Goal: Navigation & Orientation: Find specific page/section

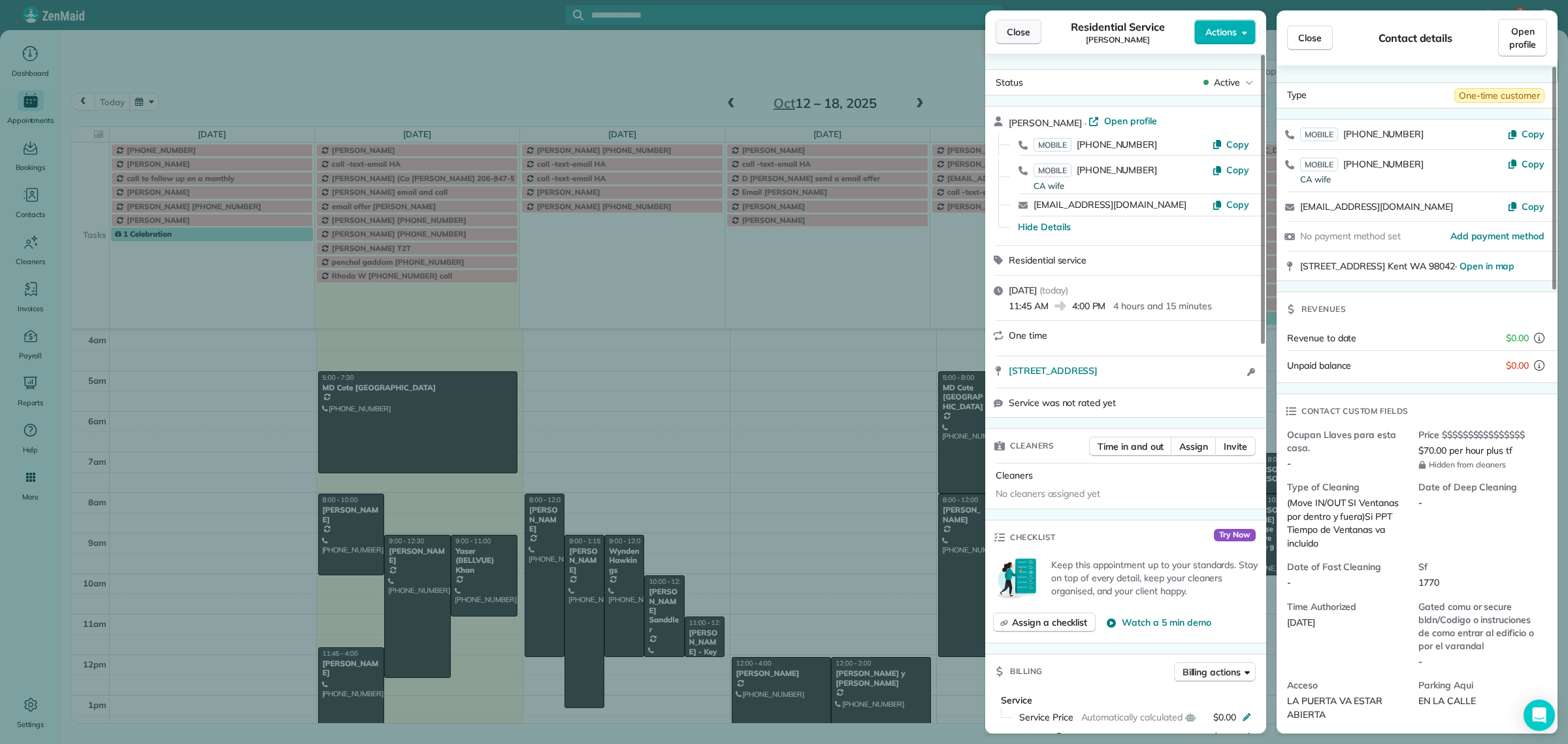
scroll to position [81, 0]
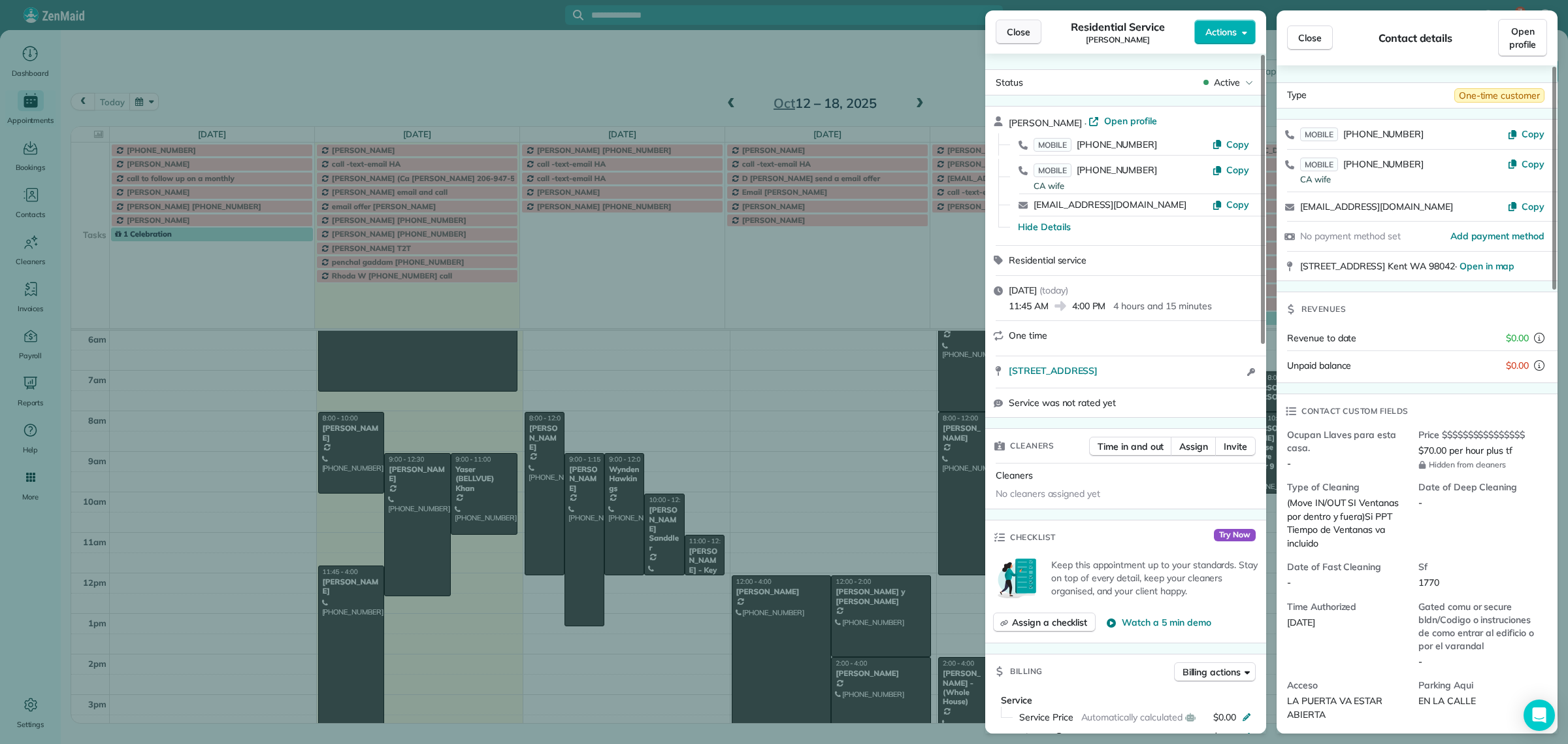
click at [1027, 30] on span "Close" at bounding box center [1019, 32] width 24 height 13
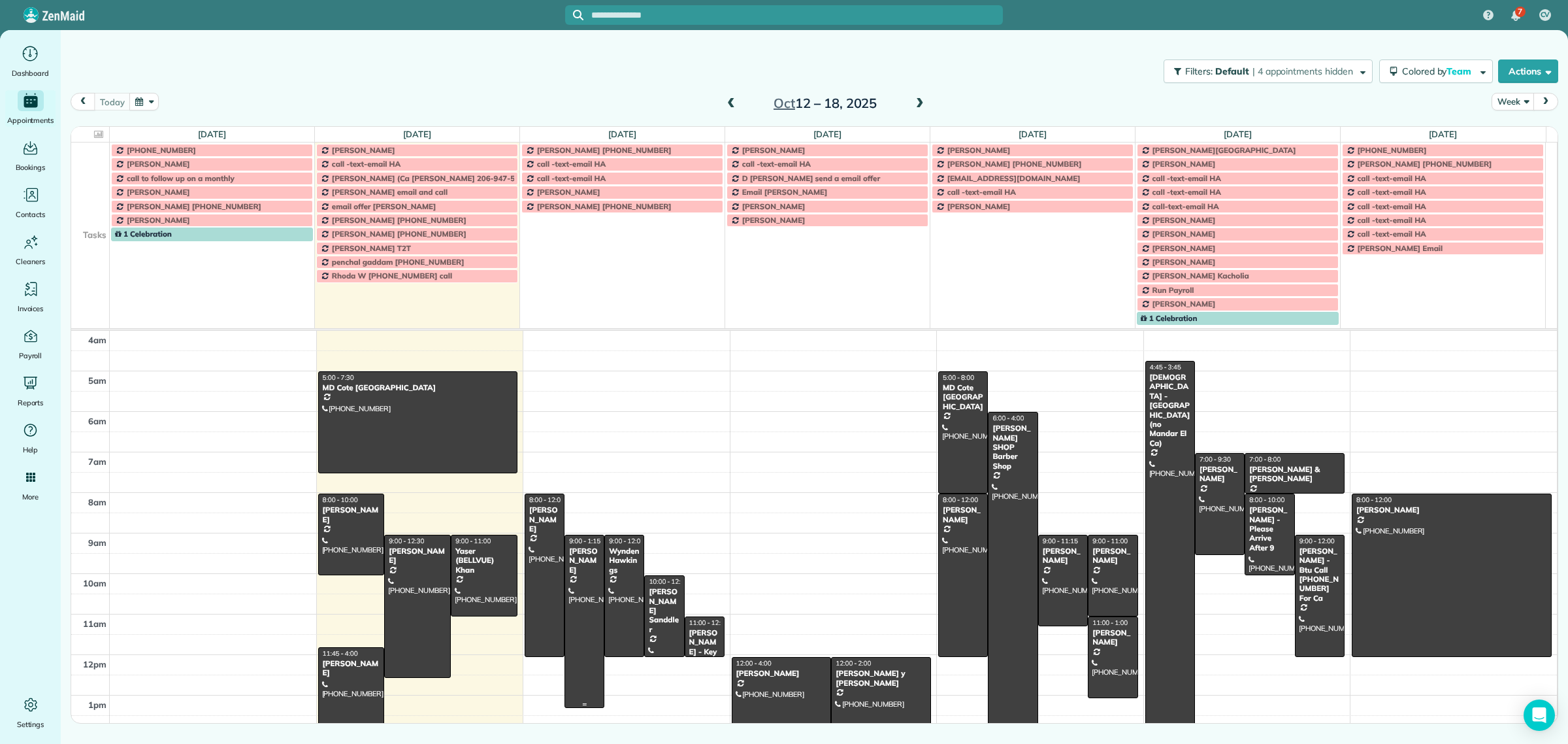
click at [586, 576] on div at bounding box center [584, 622] width 38 height 173
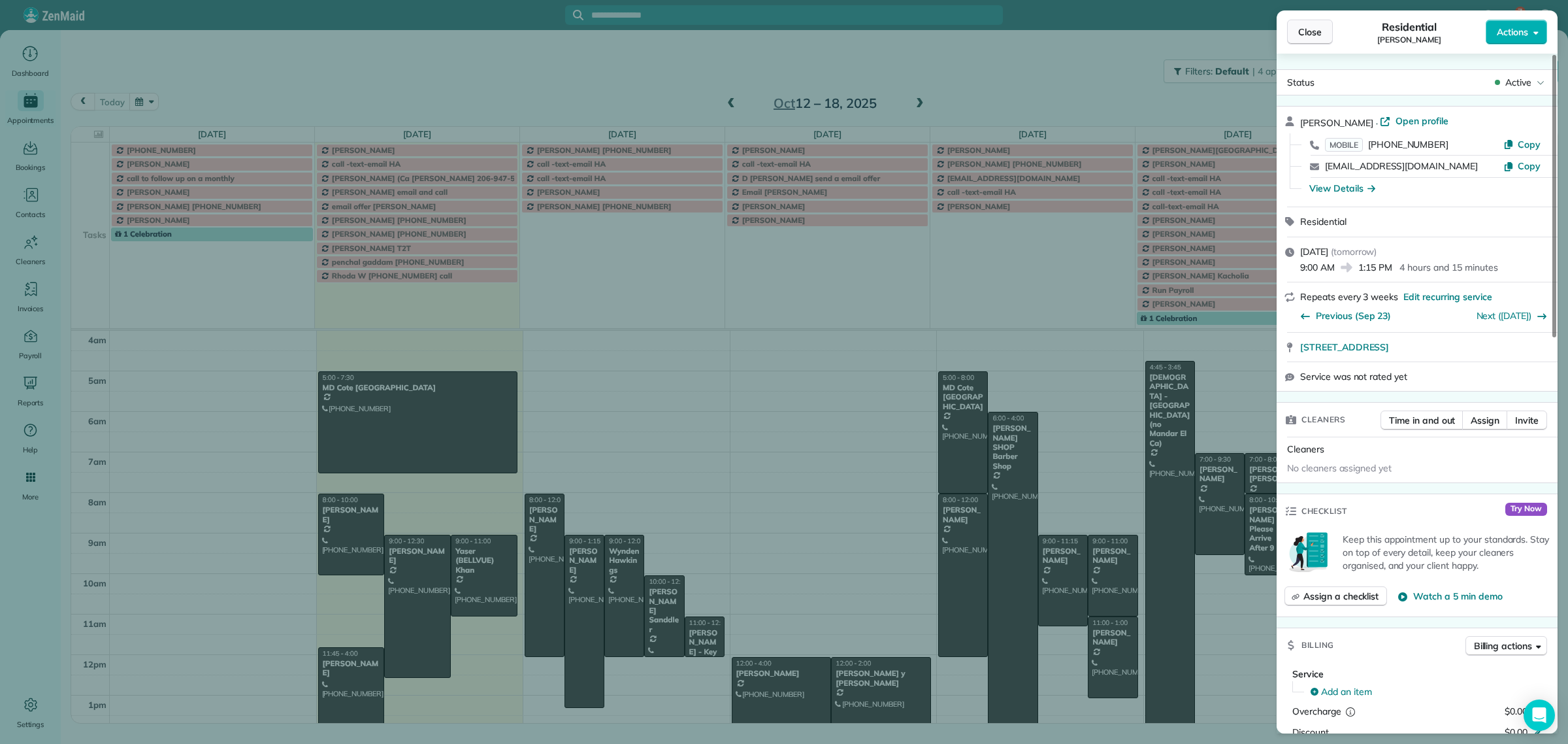
click at [1319, 26] on span "Close" at bounding box center [1311, 32] width 24 height 13
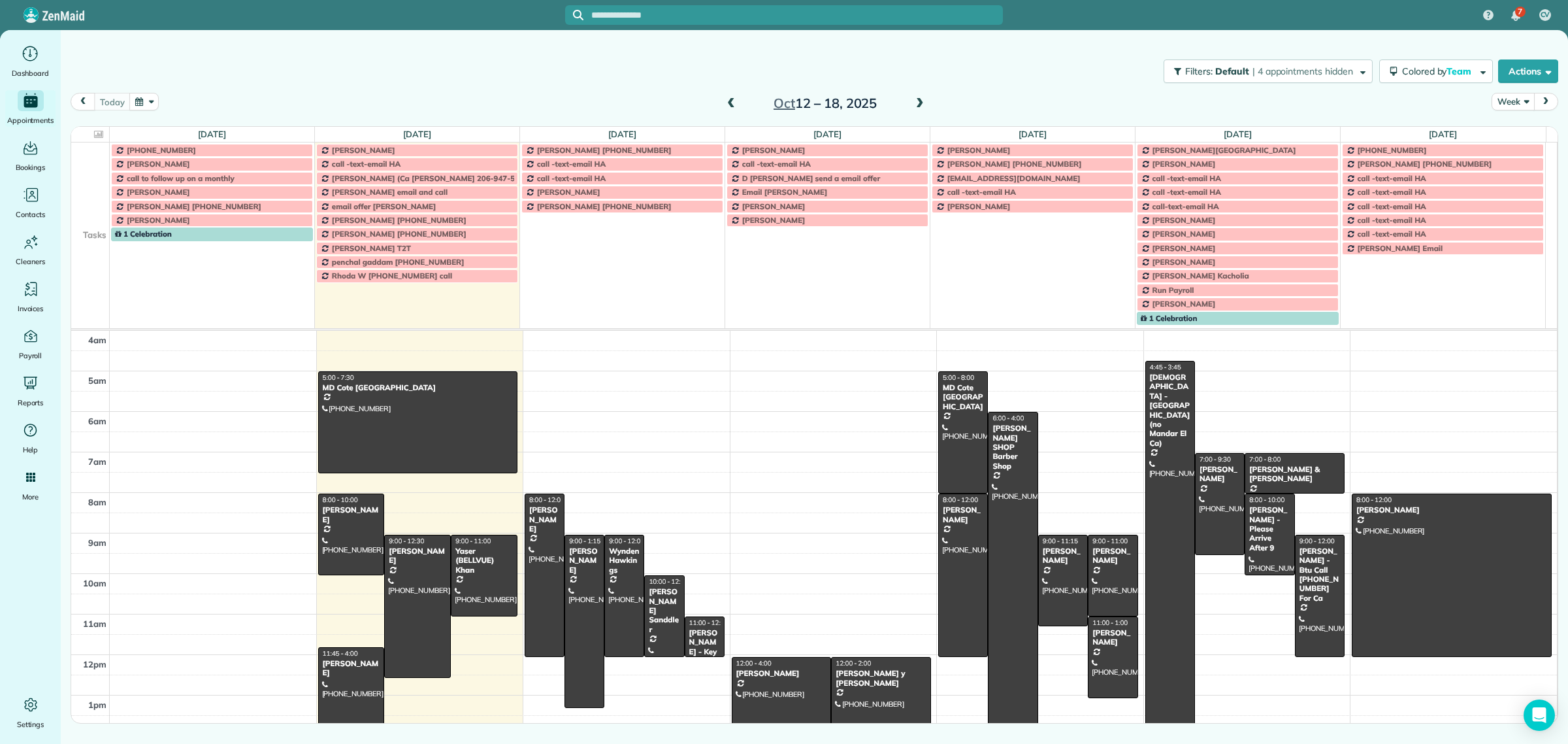
click at [1518, 98] on button "Week" at bounding box center [1513, 101] width 42 height 18
click at [1513, 132] on link "Day" at bounding box center [1544, 132] width 103 height 26
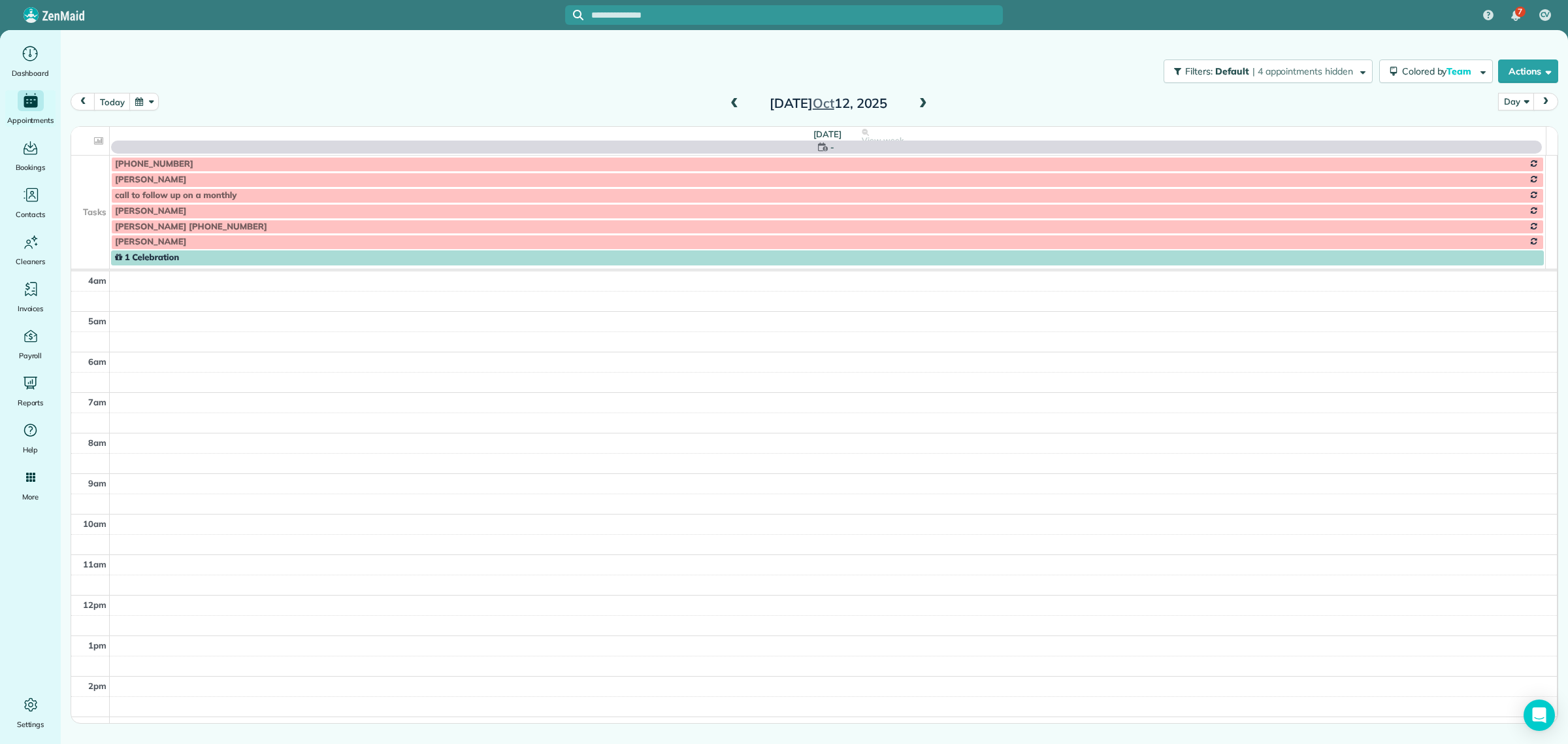
scroll to position [122, 0]
click at [103, 106] on button "today" at bounding box center [112, 101] width 36 height 18
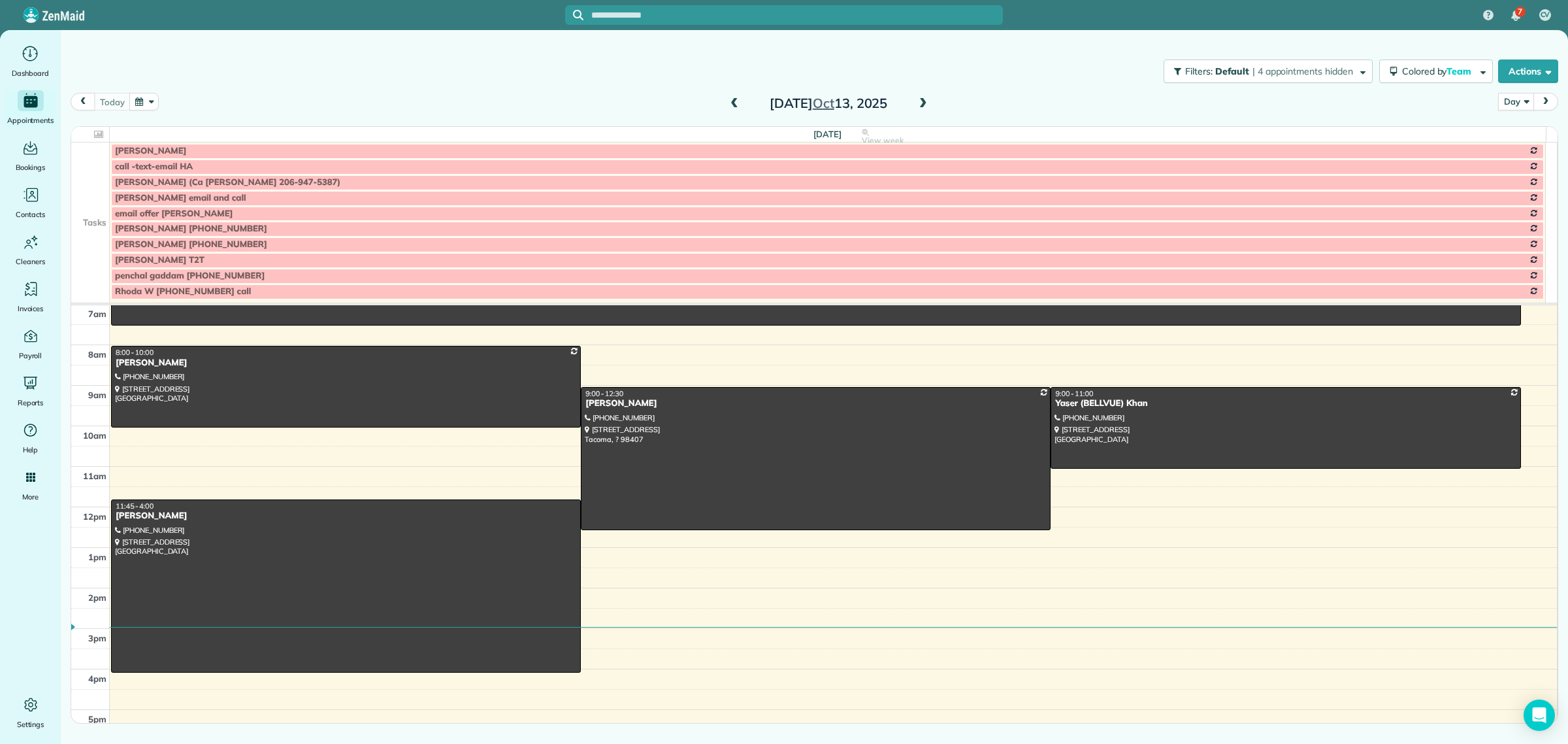
click at [929, 103] on span at bounding box center [924, 104] width 15 height 12
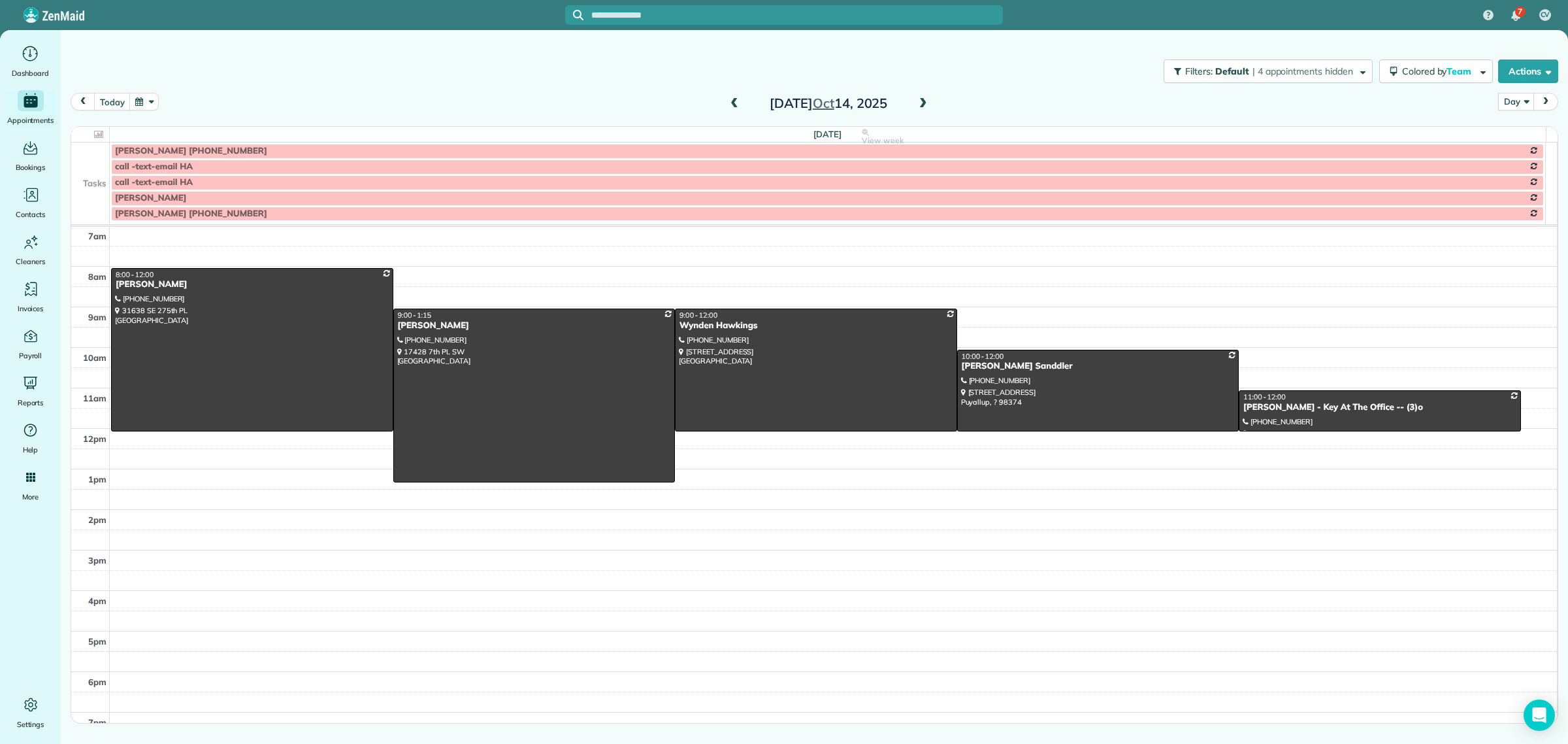
click at [82, 186] on td at bounding box center [91, 183] width 38 height 16
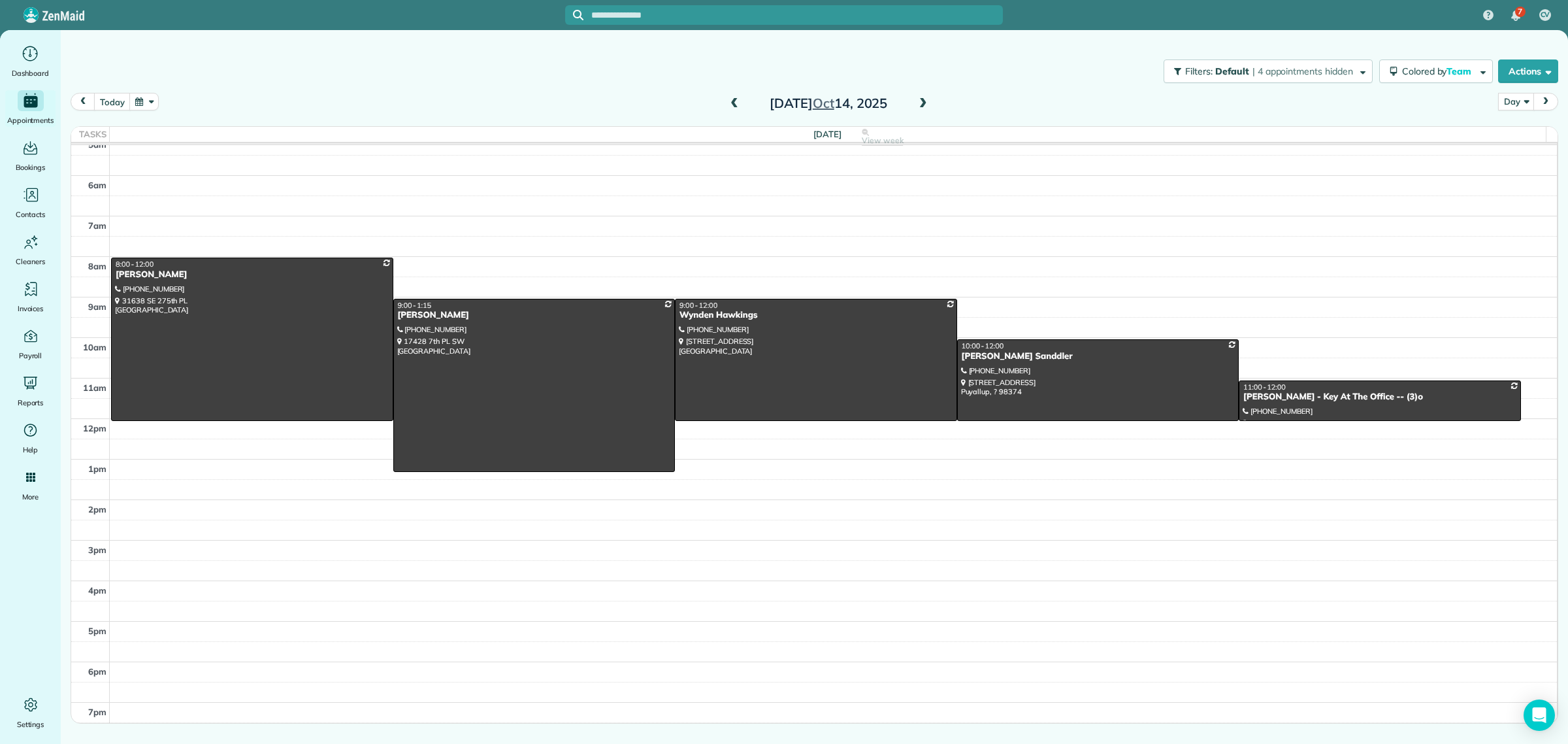
scroll to position [56, 0]
click at [1315, 398] on div "[PERSON_NAME] - Key At The Office -- (3)o" at bounding box center [1380, 397] width 275 height 11
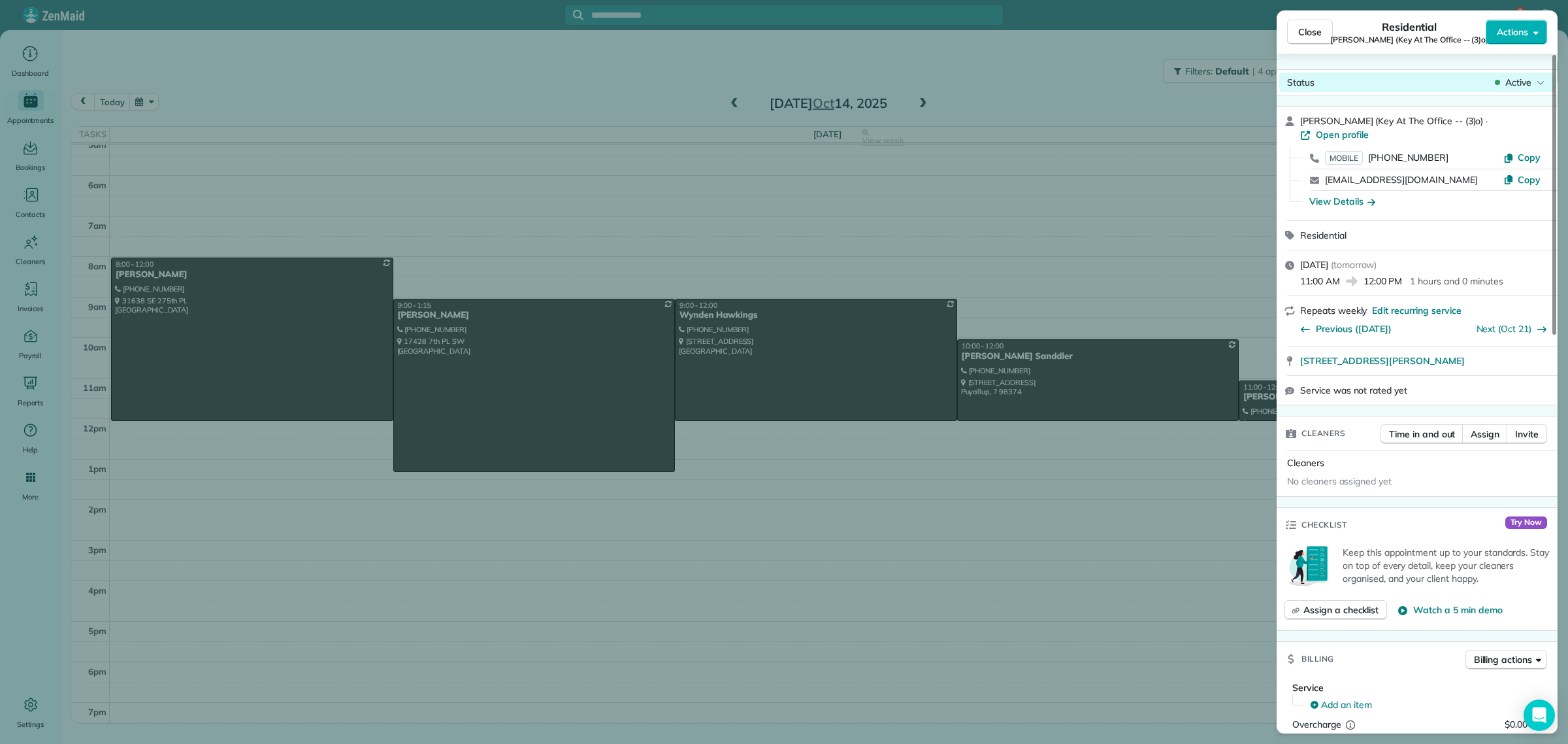
click at [1518, 85] on span "Active" at bounding box center [1519, 83] width 26 height 13
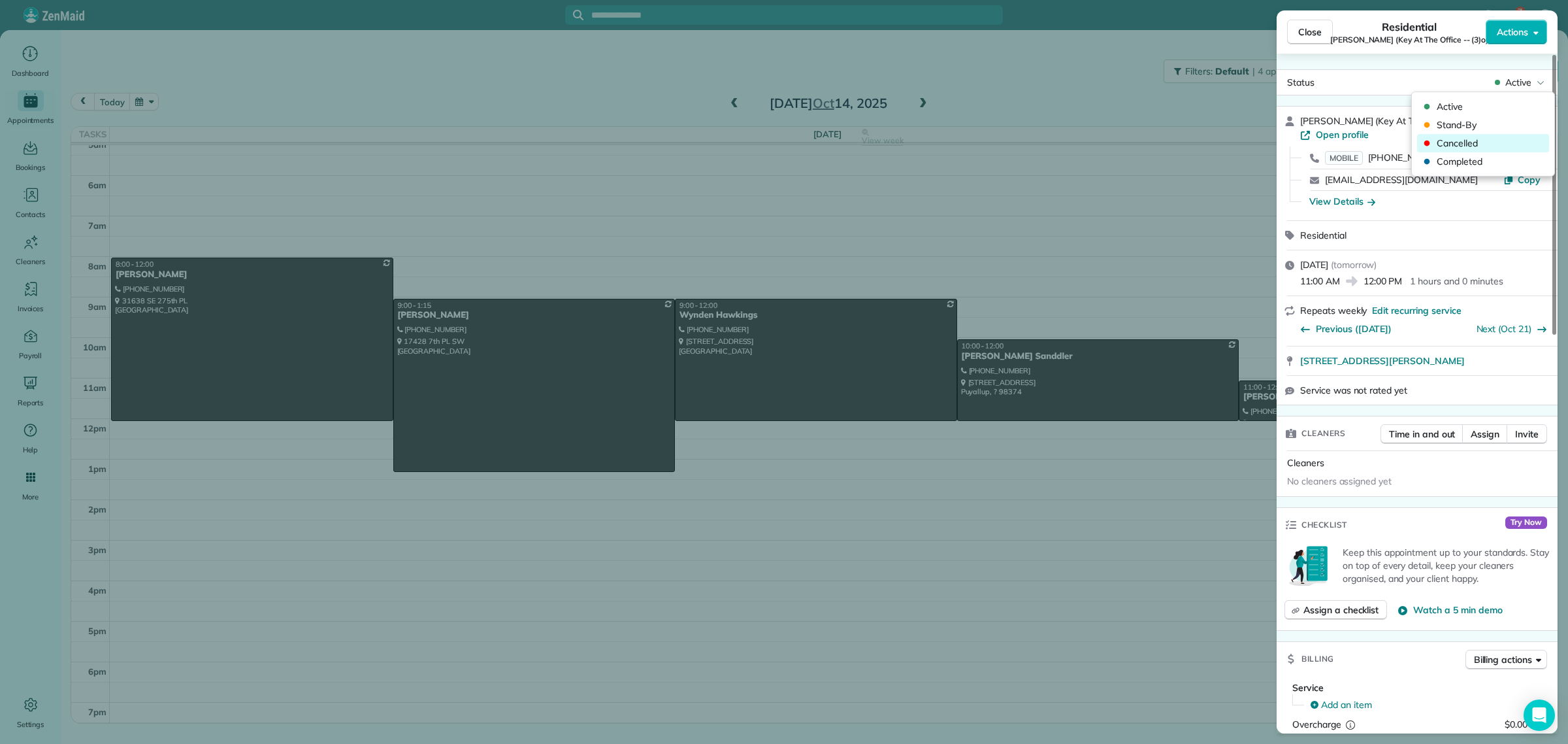
click at [1475, 142] on span "Cancelled" at bounding box center [1492, 143] width 110 height 13
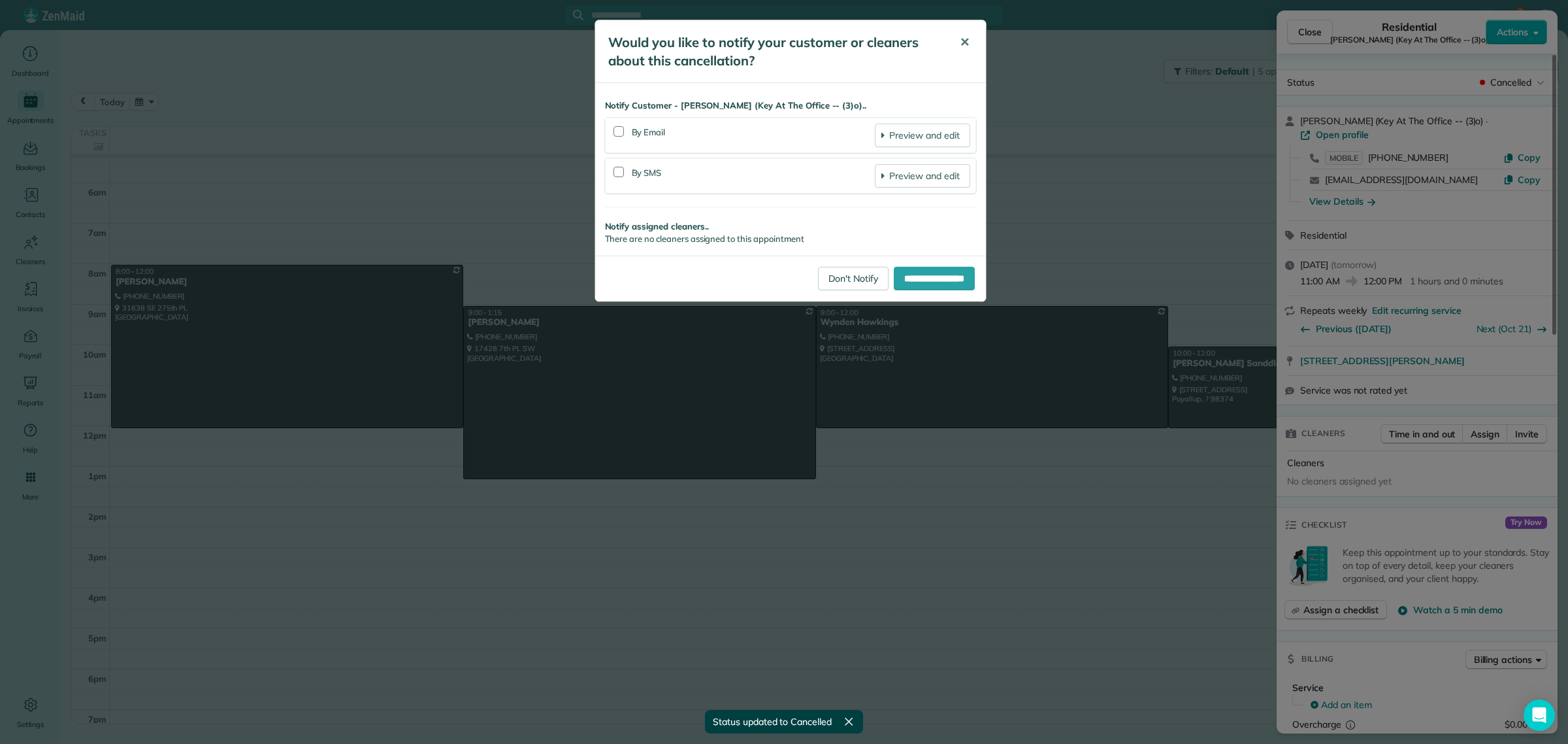
click at [962, 44] on span "✕" at bounding box center [965, 42] width 10 height 15
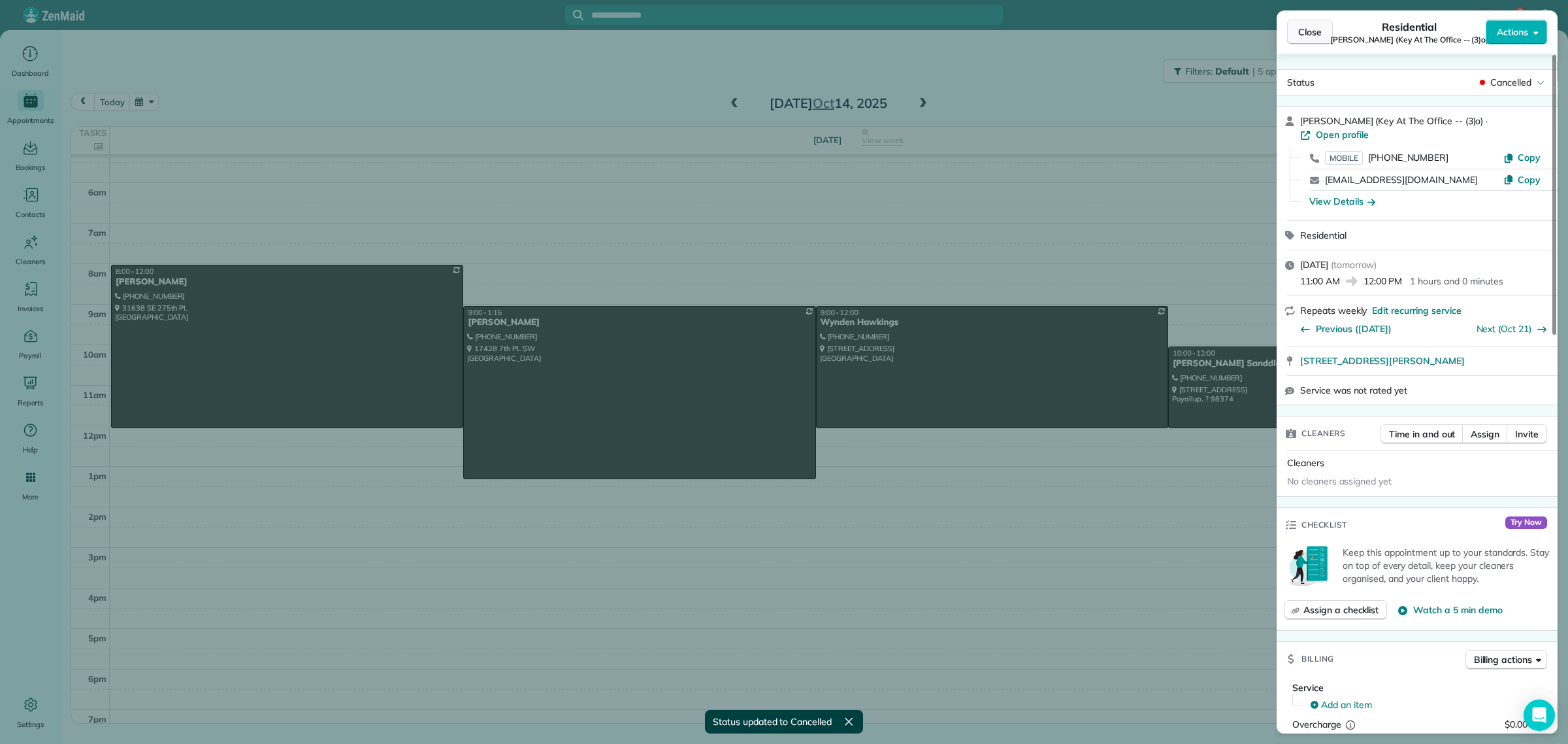
click at [1302, 44] on button "Close" at bounding box center [1310, 32] width 46 height 25
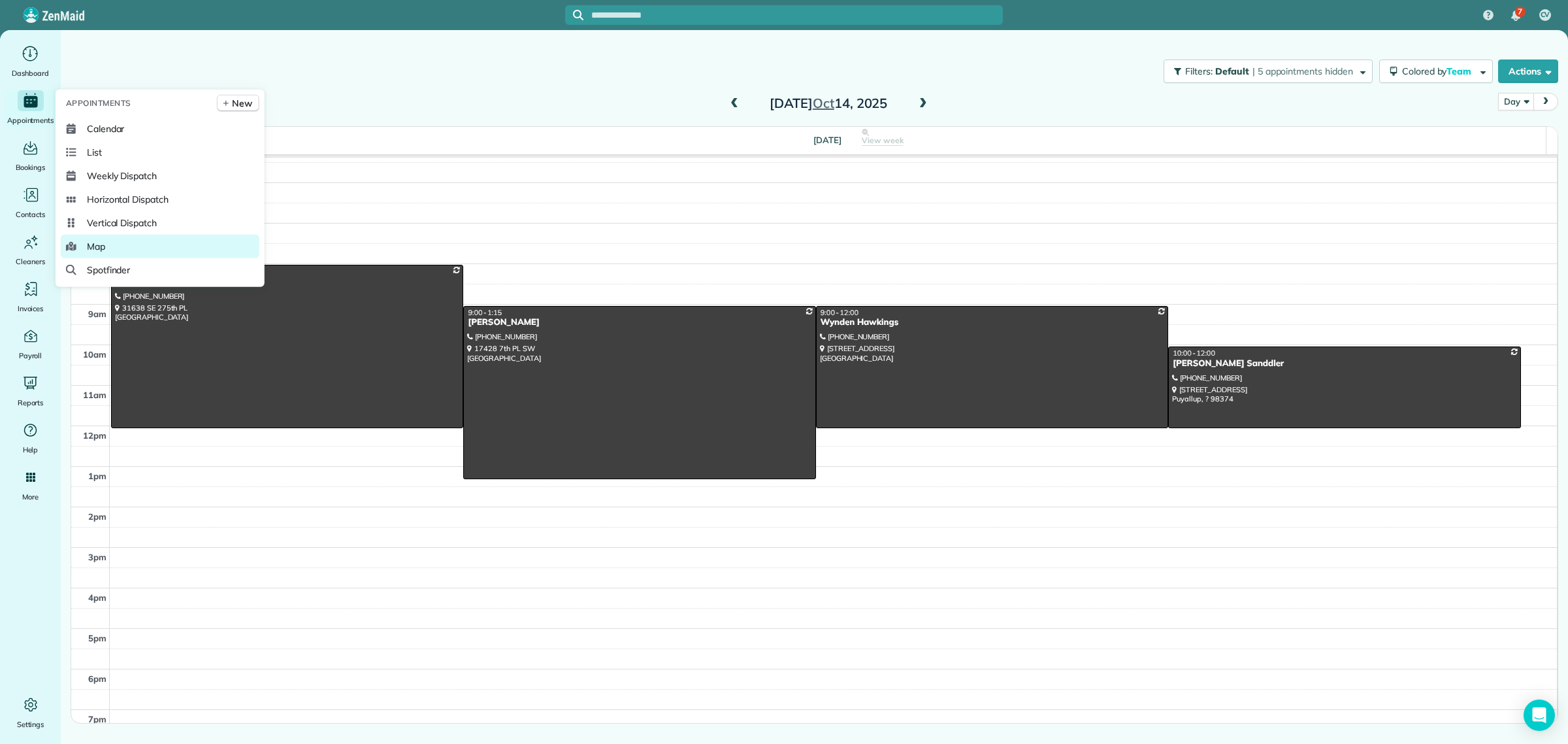
click at [102, 247] on span "Map" at bounding box center [96, 246] width 19 height 13
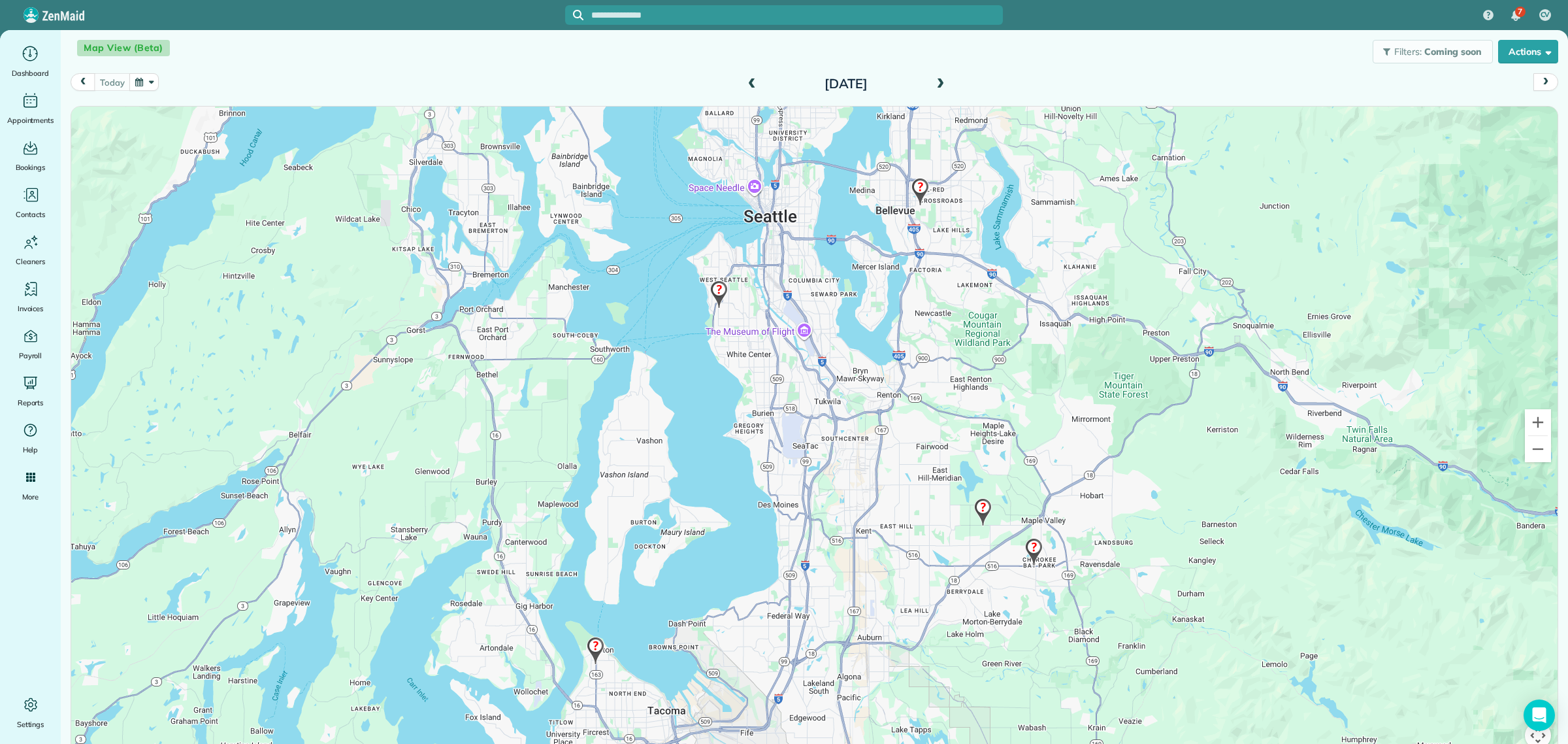
click at [939, 82] on span at bounding box center [940, 85] width 15 height 12
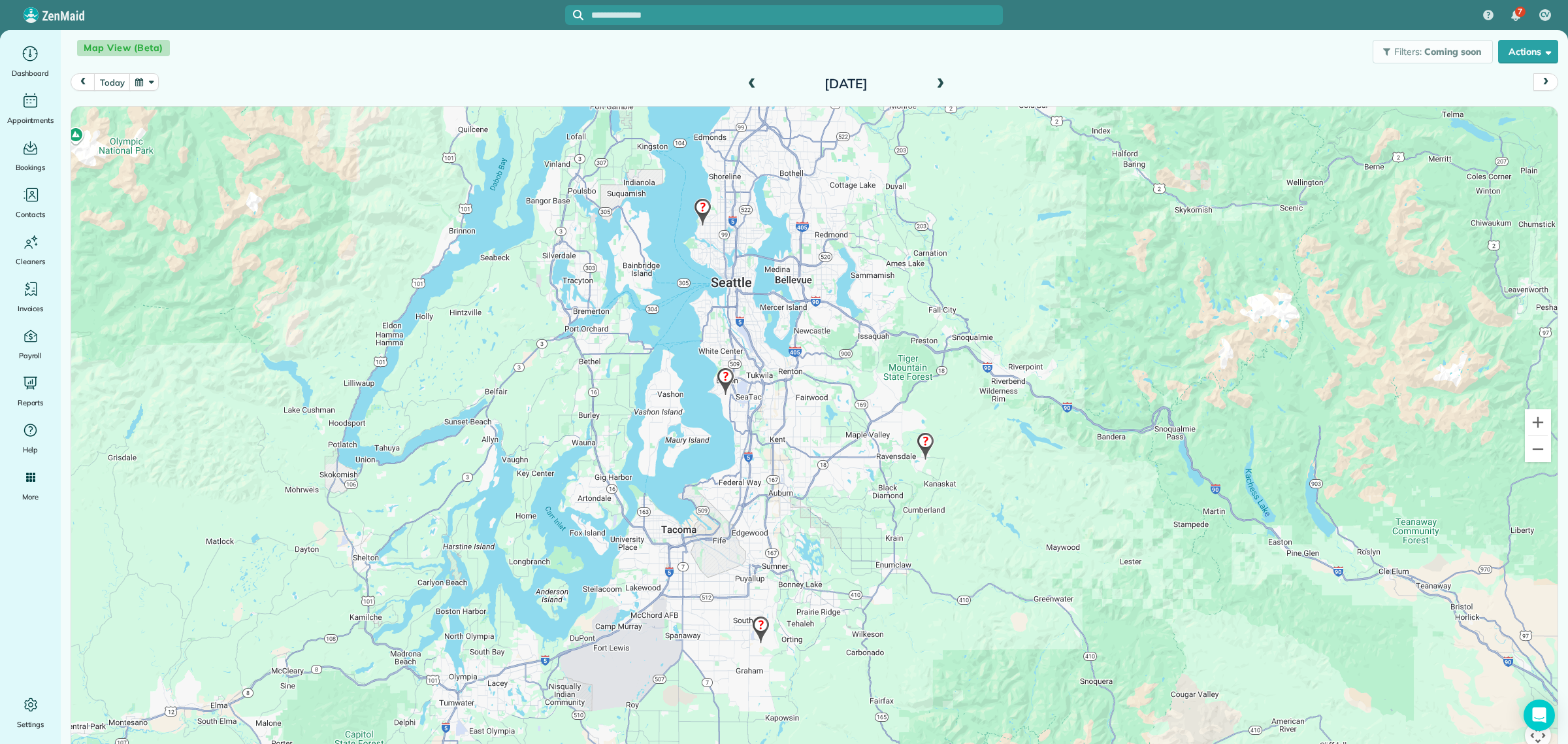
click at [928, 443] on img at bounding box center [926, 446] width 28 height 38
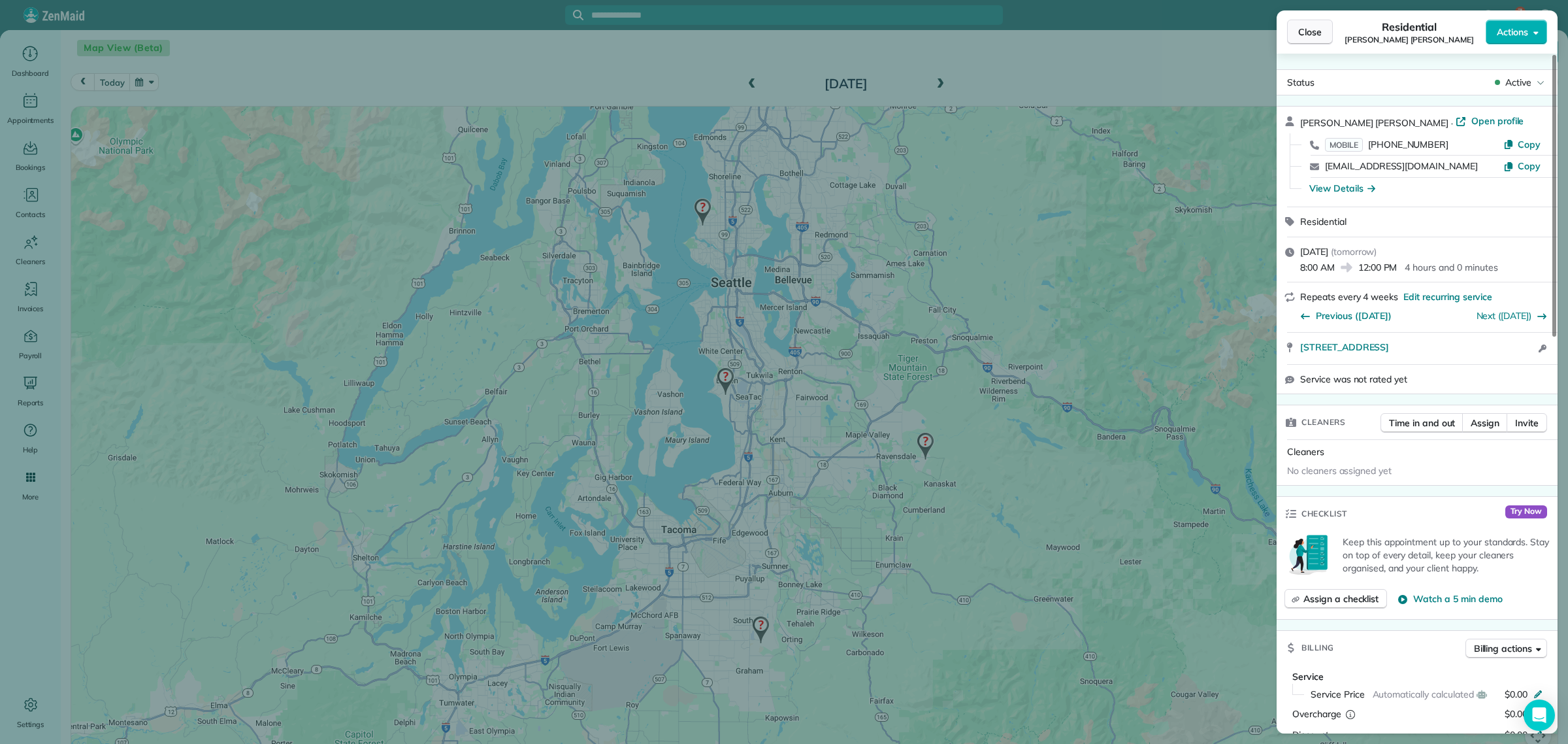
click at [1311, 30] on span "Close" at bounding box center [1311, 32] width 24 height 13
